Goal: Check status: Check status

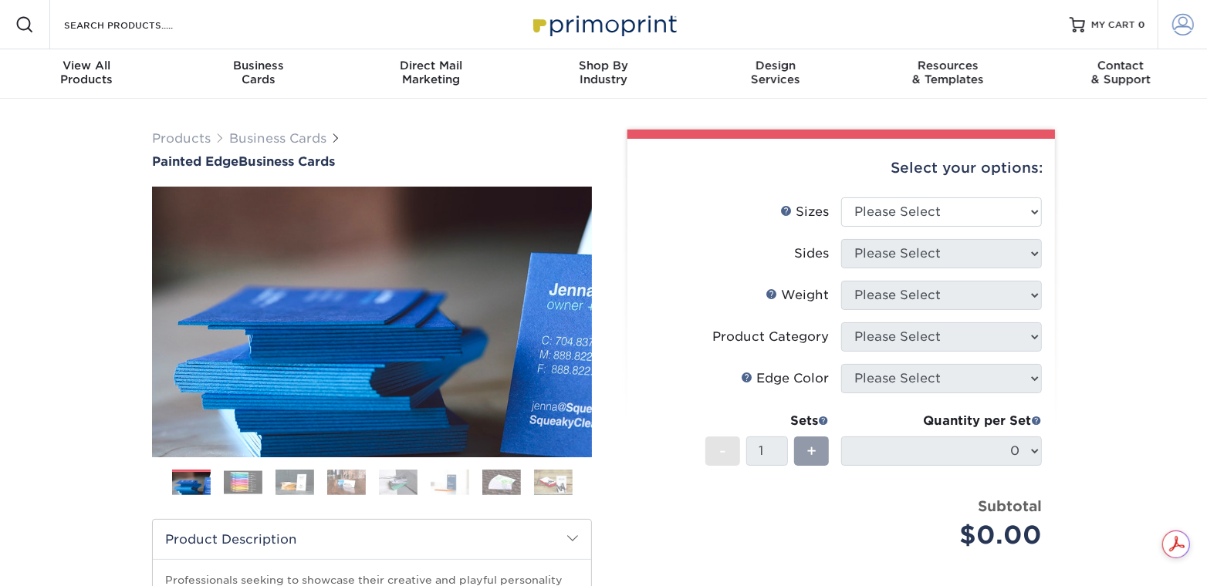
click at [1188, 19] on span at bounding box center [1183, 25] width 22 height 22
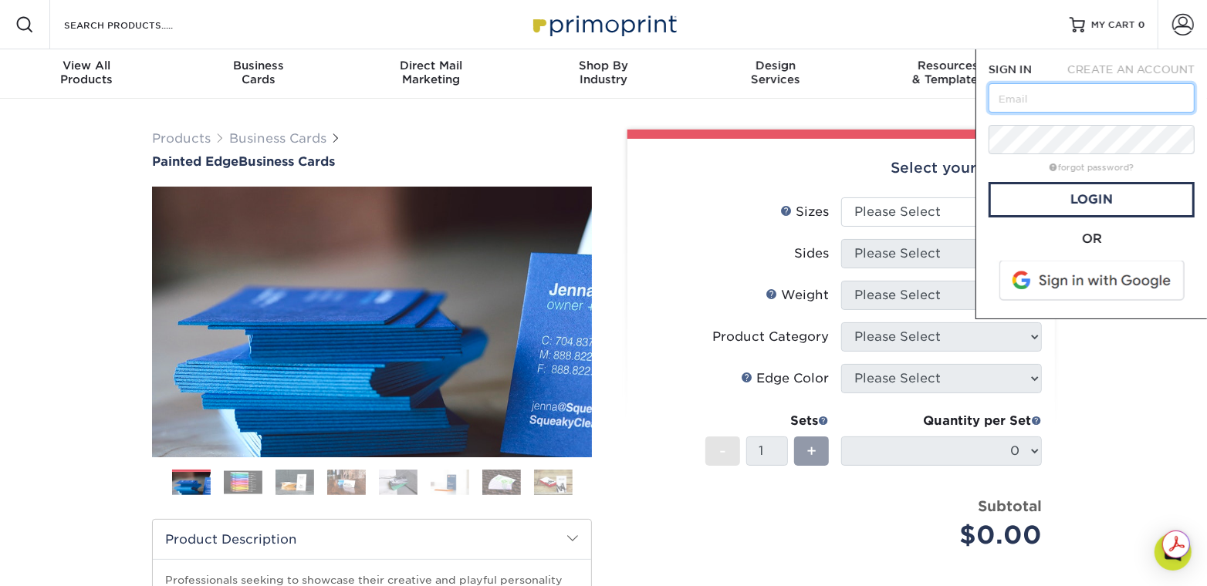
type input "[PERSON_NAME][EMAIL_ADDRESS][DOMAIN_NAME]"
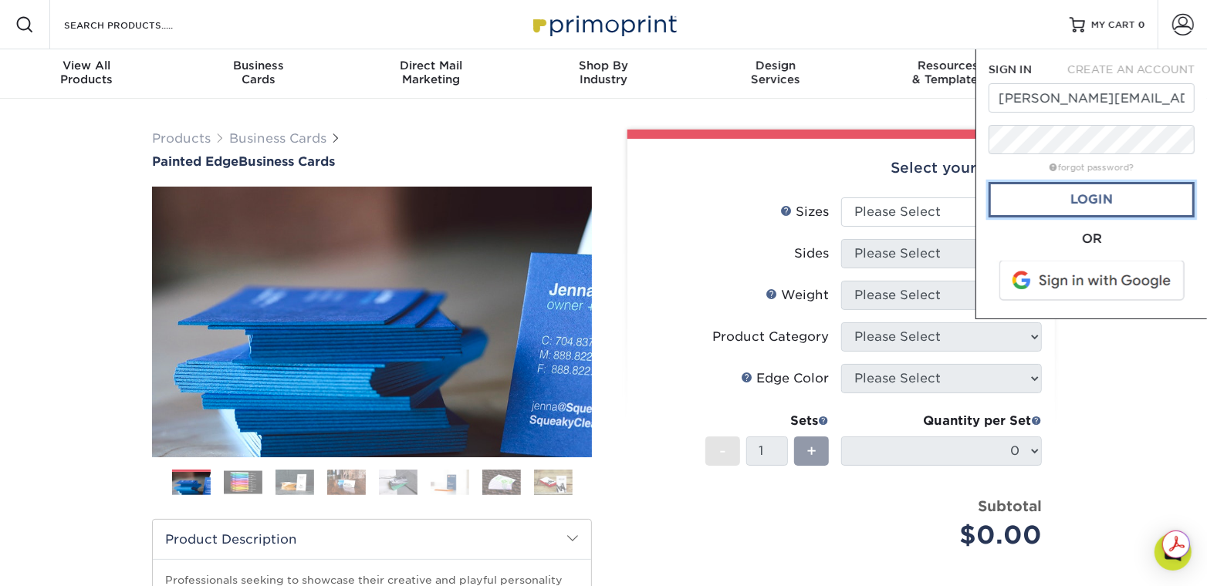
click at [1082, 185] on link "Login" at bounding box center [1091, 199] width 206 height 35
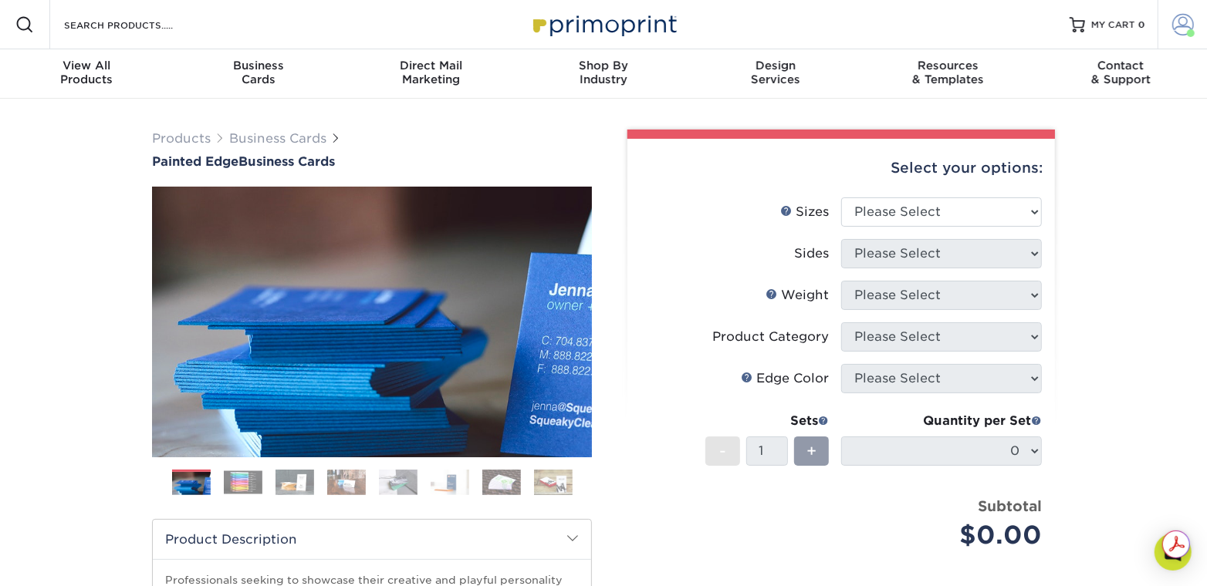
click at [1175, 28] on span at bounding box center [1183, 25] width 22 height 22
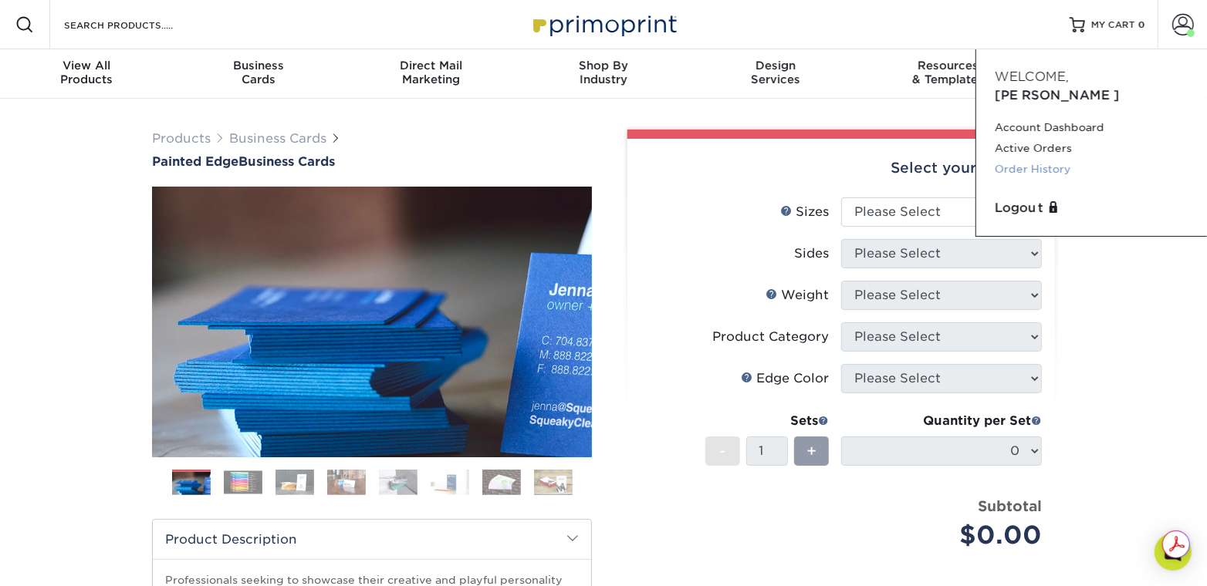
click at [1022, 159] on link "Order History" at bounding box center [1092, 169] width 194 height 21
